Goal: Task Accomplishment & Management: Use online tool/utility

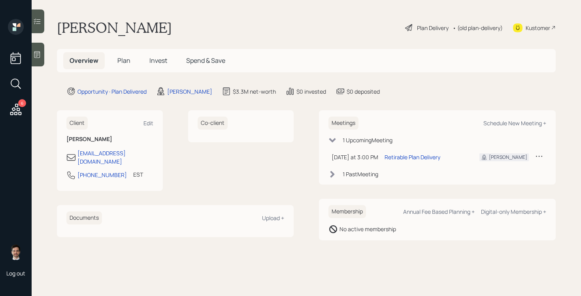
click at [123, 58] on span "Plan" at bounding box center [123, 60] width 13 height 9
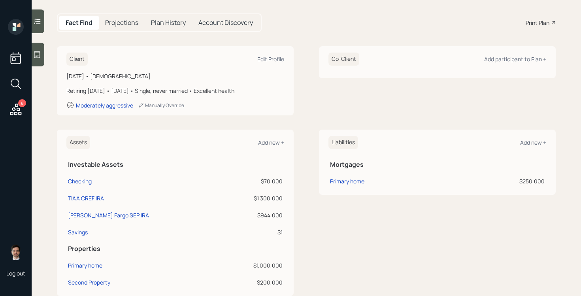
scroll to position [77, 0]
